Goal: Check status: Check status

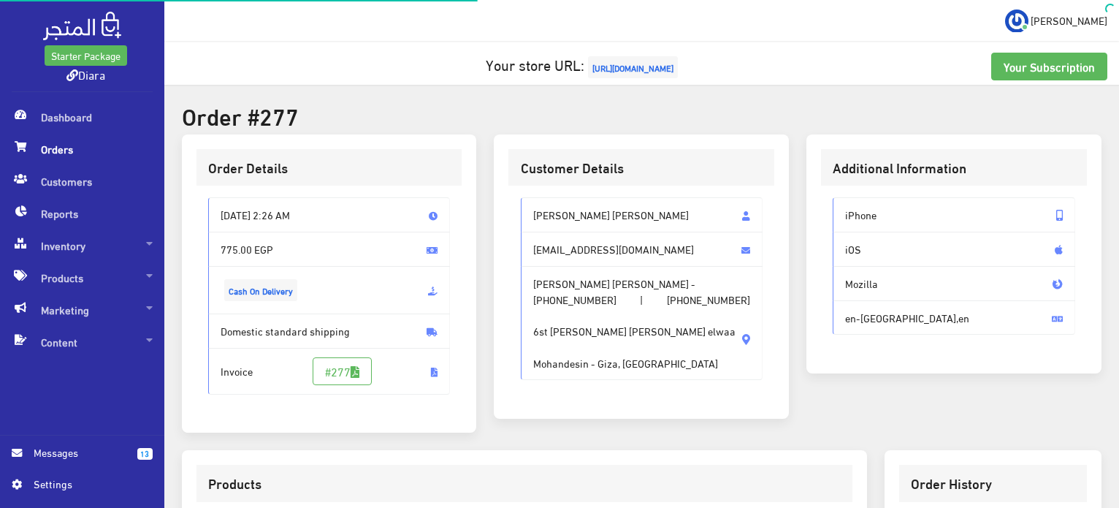
click at [86, 104] on span "Dashboard" at bounding box center [82, 117] width 141 height 32
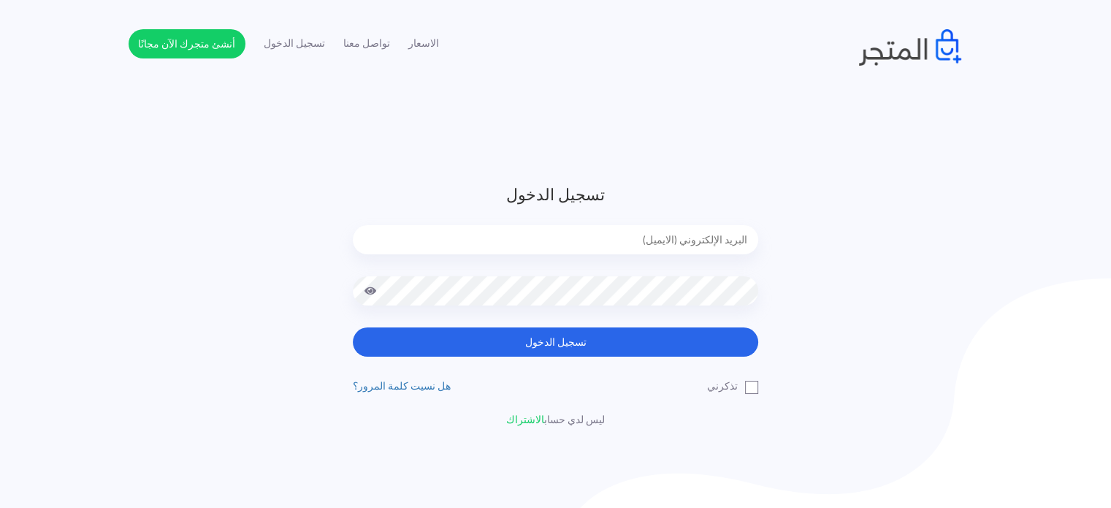
click at [710, 228] on input "email" at bounding box center [555, 239] width 405 height 29
type input "diaraest2024@gmail.com"
click at [353, 327] on button "تسجيل الدخول" at bounding box center [555, 341] width 405 height 29
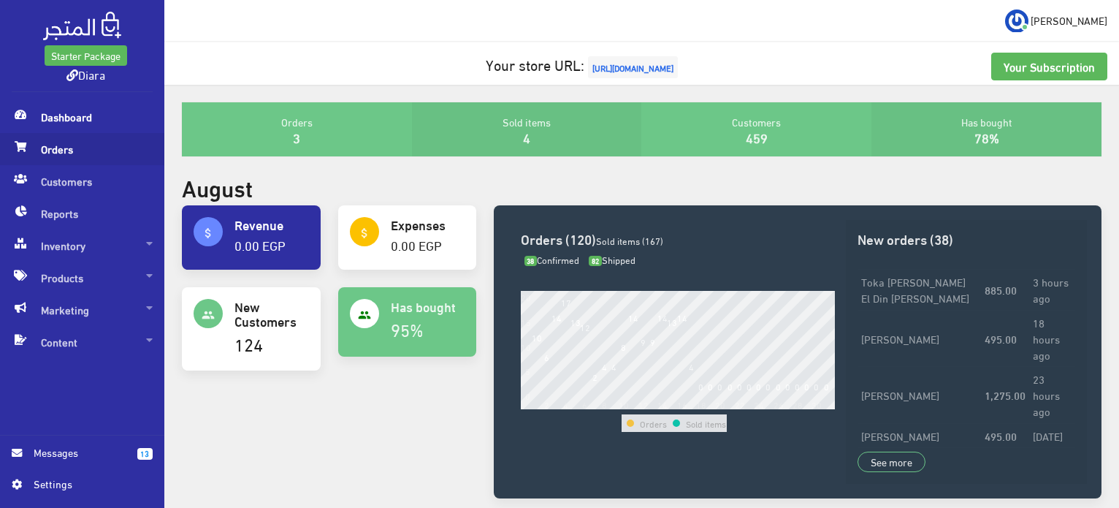
click at [55, 140] on span "Orders" at bounding box center [82, 149] width 141 height 32
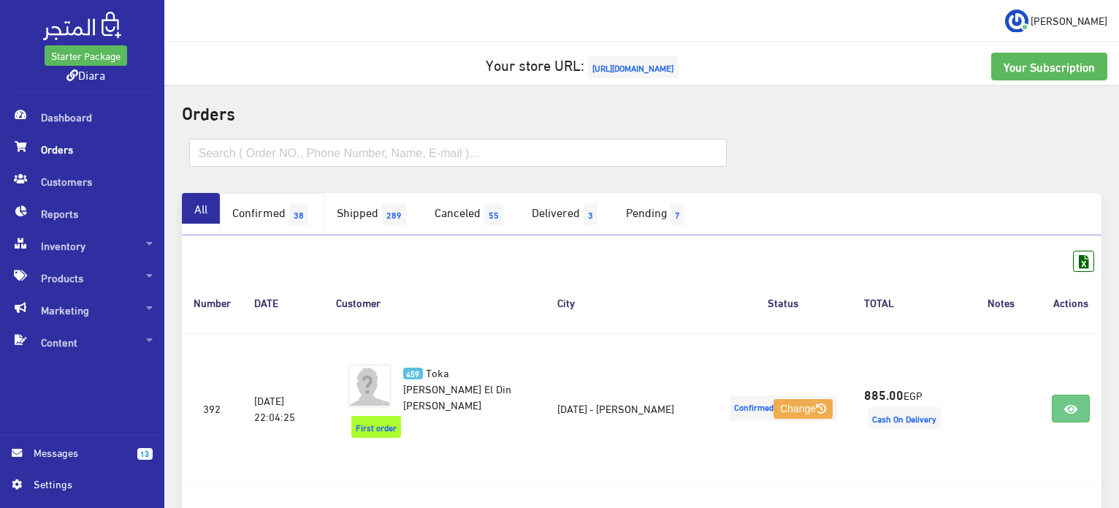
click at [274, 216] on link "Confirmed 38" at bounding box center [272, 214] width 104 height 42
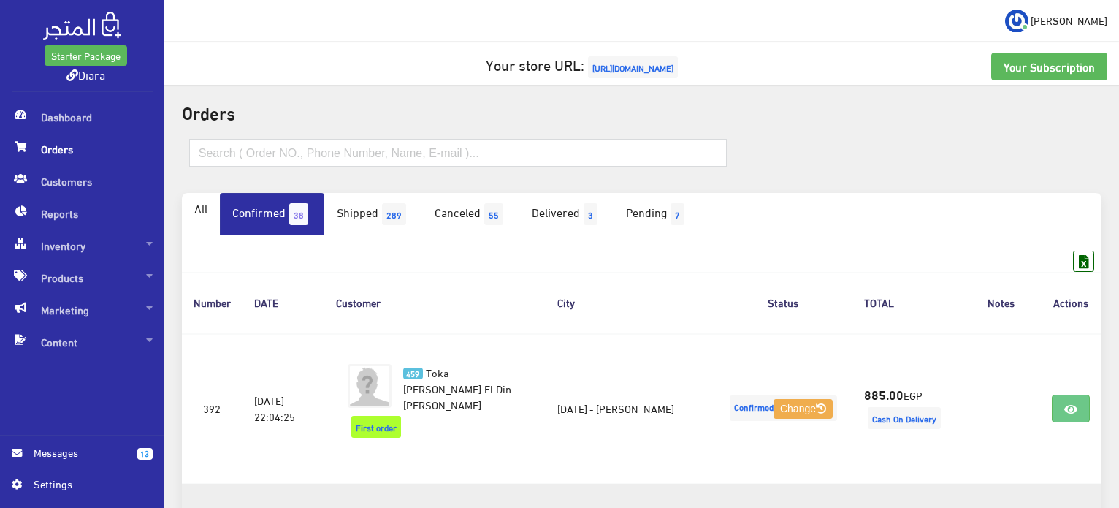
scroll to position [219, 0]
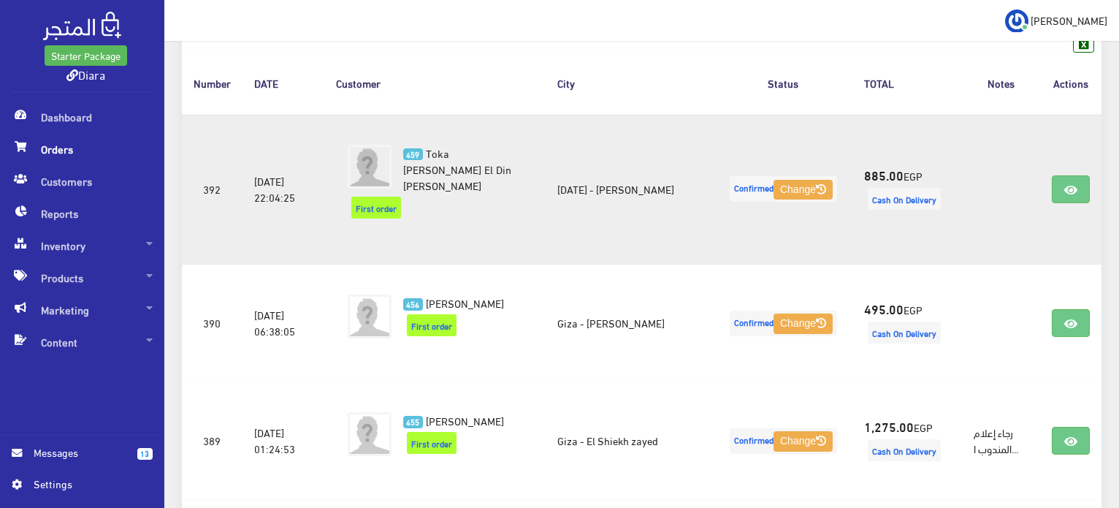
drag, startPoint x: 1066, startPoint y: 198, endPoint x: 1081, endPoint y: 161, distance: 39.6
drag, startPoint x: 1081, startPoint y: 161, endPoint x: 1081, endPoint y: 179, distance: 17.5
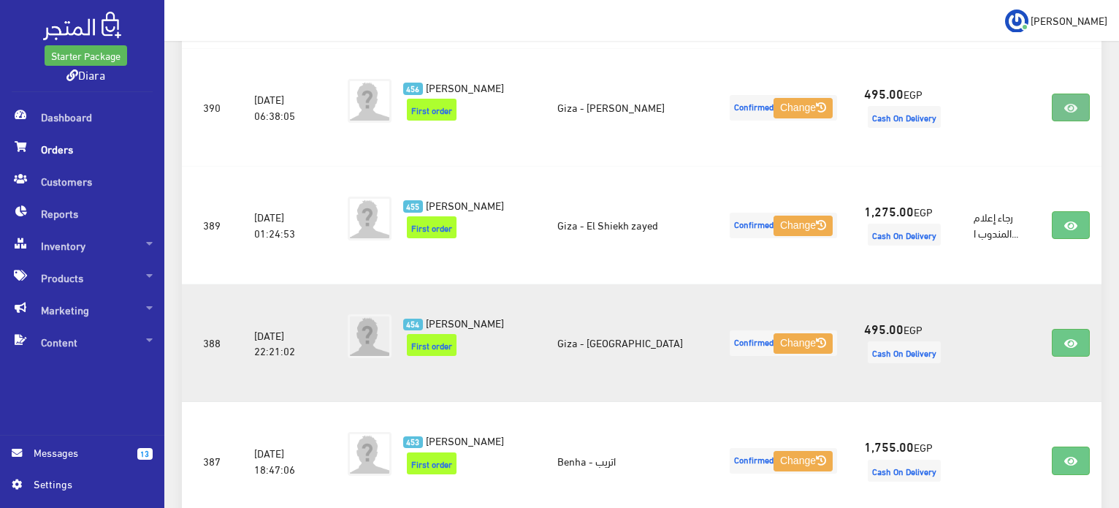
scroll to position [438, 0]
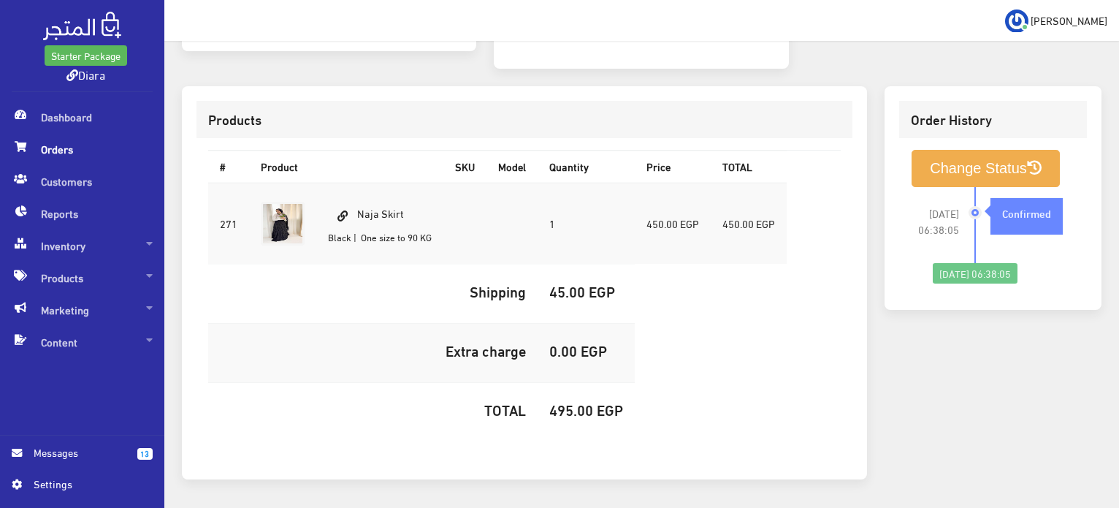
scroll to position [413, 0]
